Goal: Task Accomplishment & Management: Manage account settings

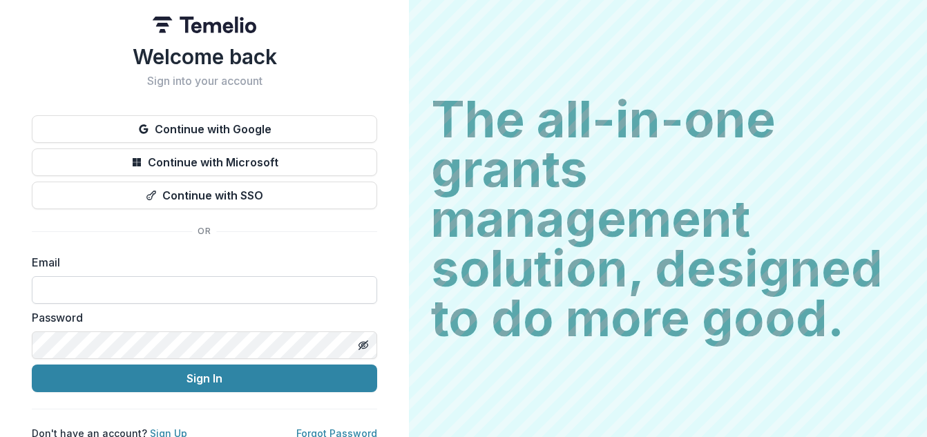
click at [150, 289] on input at bounding box center [204, 290] width 345 height 28
type input "**********"
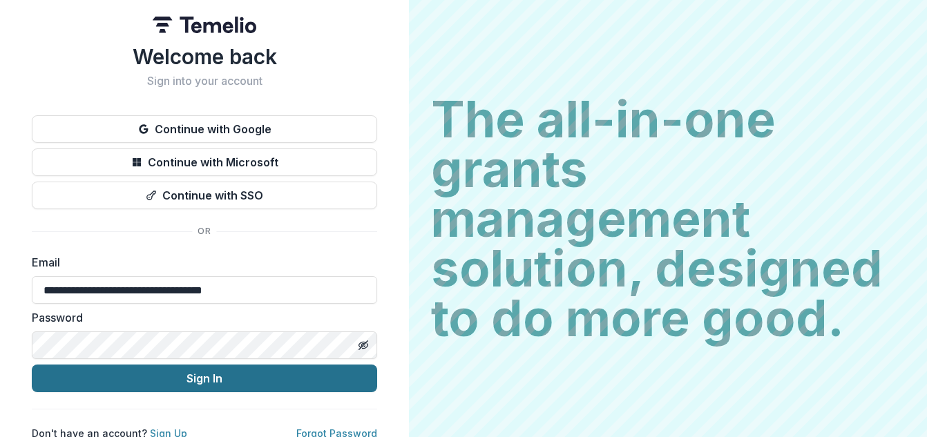
click at [108, 374] on button "Sign In" at bounding box center [204, 379] width 345 height 28
click at [148, 374] on button "Sign In" at bounding box center [204, 379] width 345 height 28
click at [184, 372] on button "Sign In" at bounding box center [204, 379] width 345 height 28
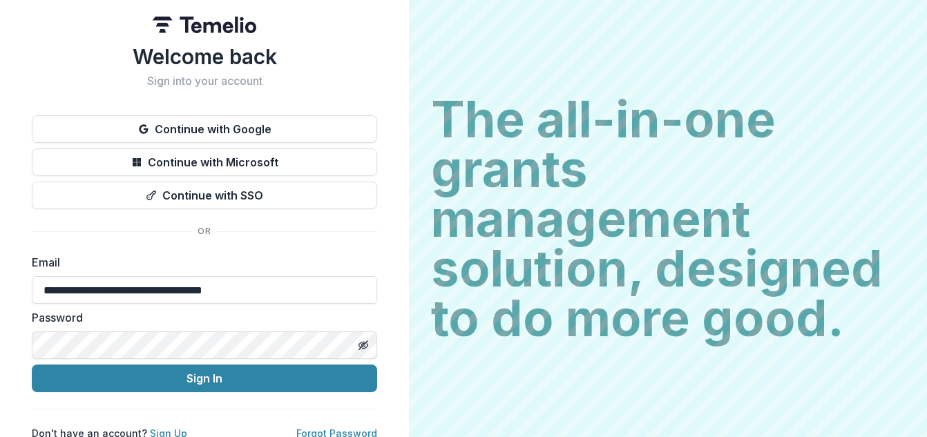
scroll to position [14, 0]
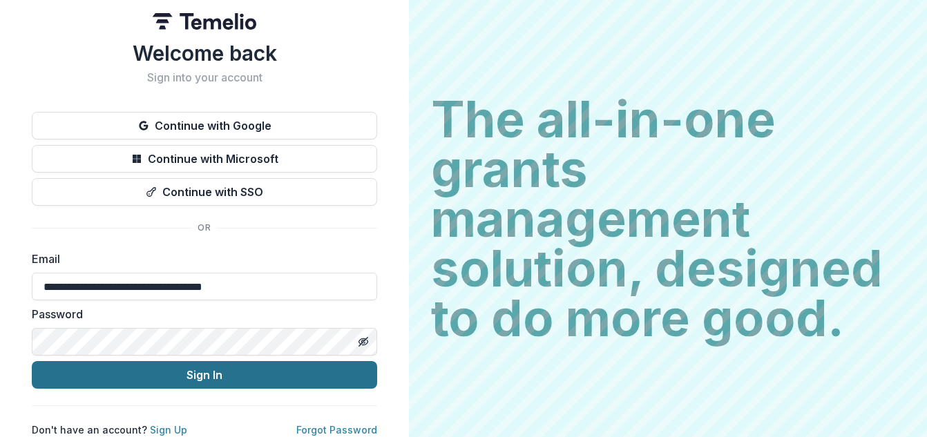
click at [184, 361] on button "Sign In" at bounding box center [204, 375] width 345 height 28
